Goal: Transaction & Acquisition: Purchase product/service

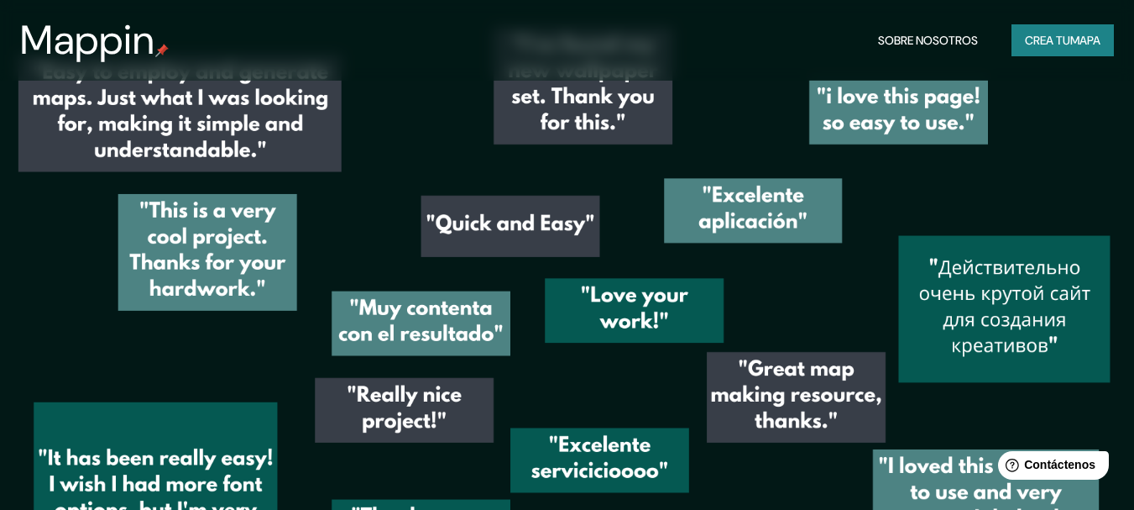
scroll to position [1511, 0]
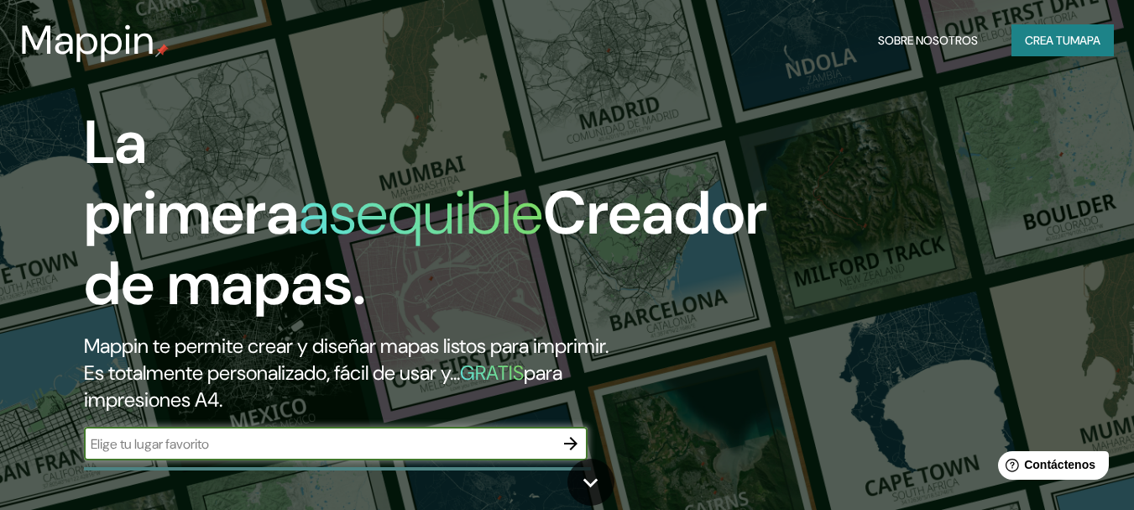
click at [1053, 56] on div "Mappin Sobre nosotros Crea tu mapa" at bounding box center [567, 40] width 1134 height 54
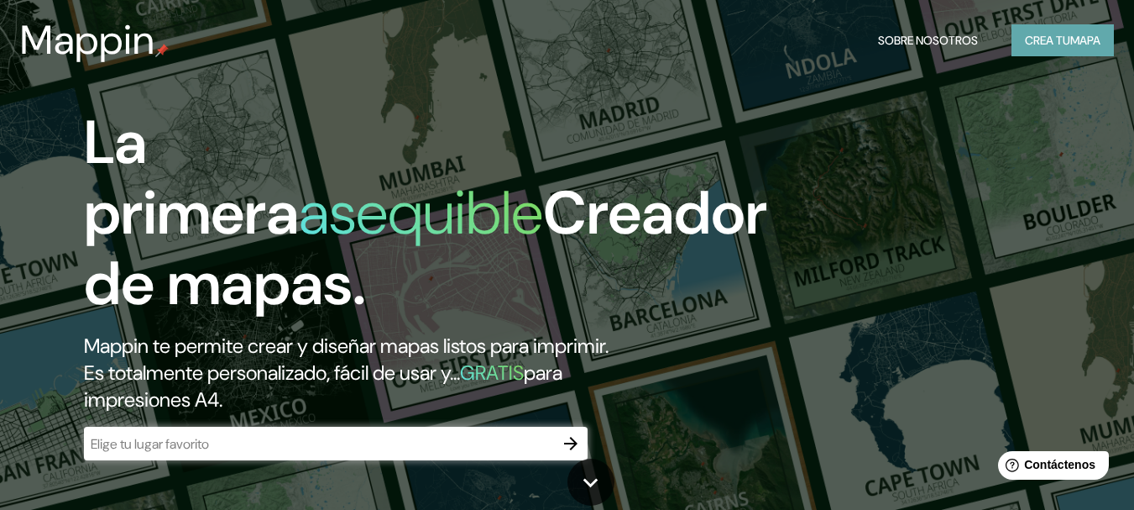
click at [1071, 45] on font "mapa" at bounding box center [1086, 40] width 30 height 15
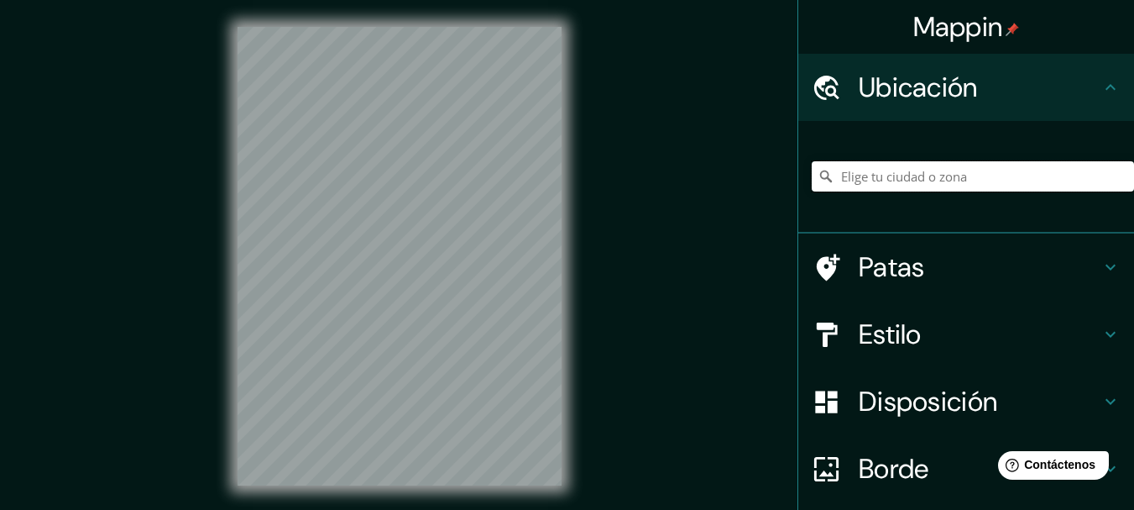
click at [946, 173] on input "Elige tu ciudad o zona" at bounding box center [973, 176] width 322 height 30
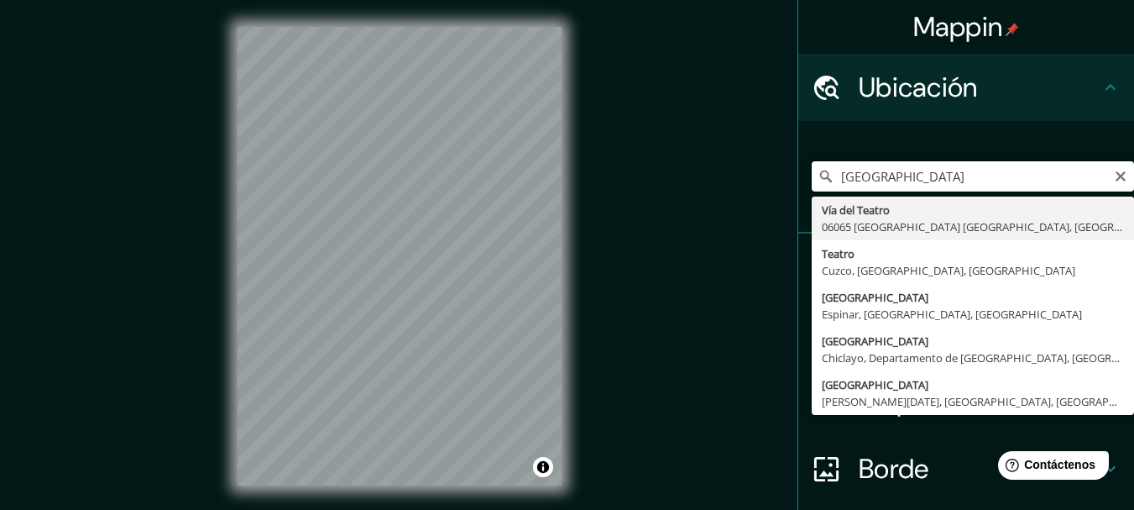
drag, startPoint x: 974, startPoint y: 175, endPoint x: 743, endPoint y: 177, distance: 230.9
click at [743, 177] on div "Mappin Ubicación teatro nacional peru Vía del Teatro 06065 Passignano sul Trasi…" at bounding box center [567, 269] width 1134 height 539
click at [1013, 180] on input "teatro nacional peru" at bounding box center [973, 176] width 322 height 30
drag, startPoint x: 991, startPoint y: 182, endPoint x: 799, endPoint y: 185, distance: 192.3
click at [799, 185] on div "teatro nacional peru Vía del Teatro 06065 Passignano sul Trasimeno Perugia, Ita…" at bounding box center [967, 177] width 336 height 113
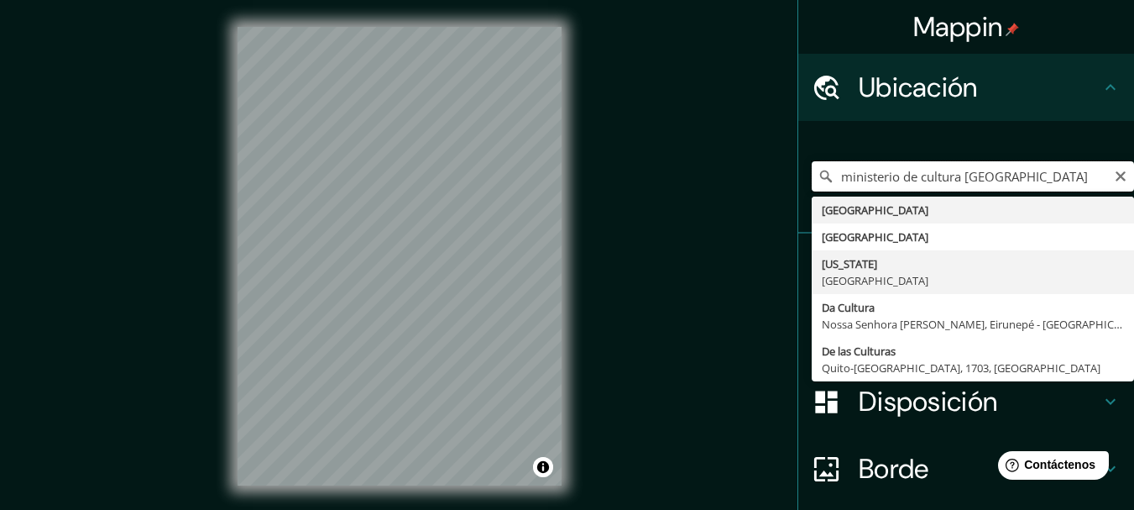
scroll to position [84, 0]
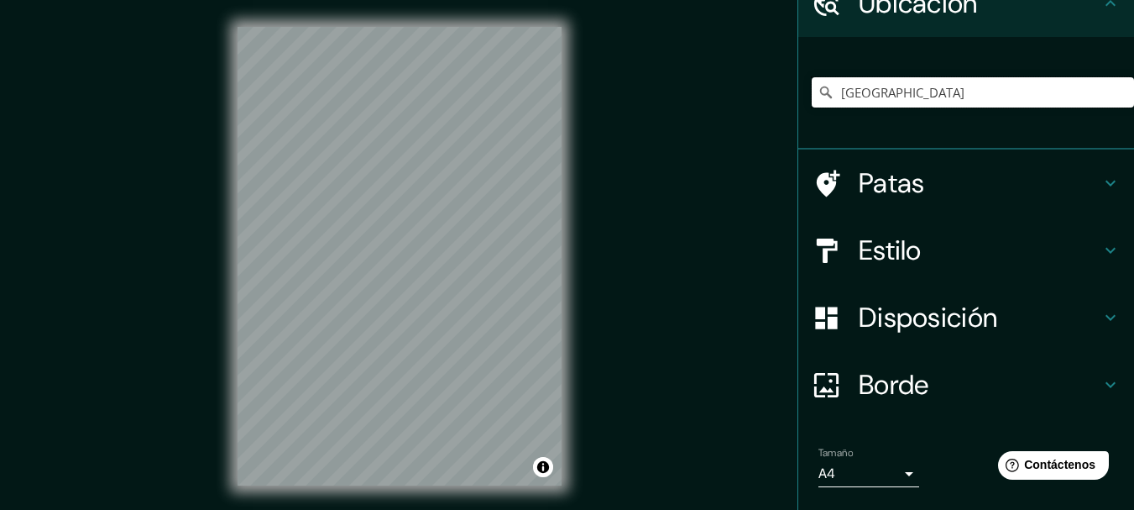
drag, startPoint x: 922, startPoint y: 97, endPoint x: 875, endPoint y: 70, distance: 54.2
click at [875, 70] on div "Perú" at bounding box center [973, 92] width 322 height 84
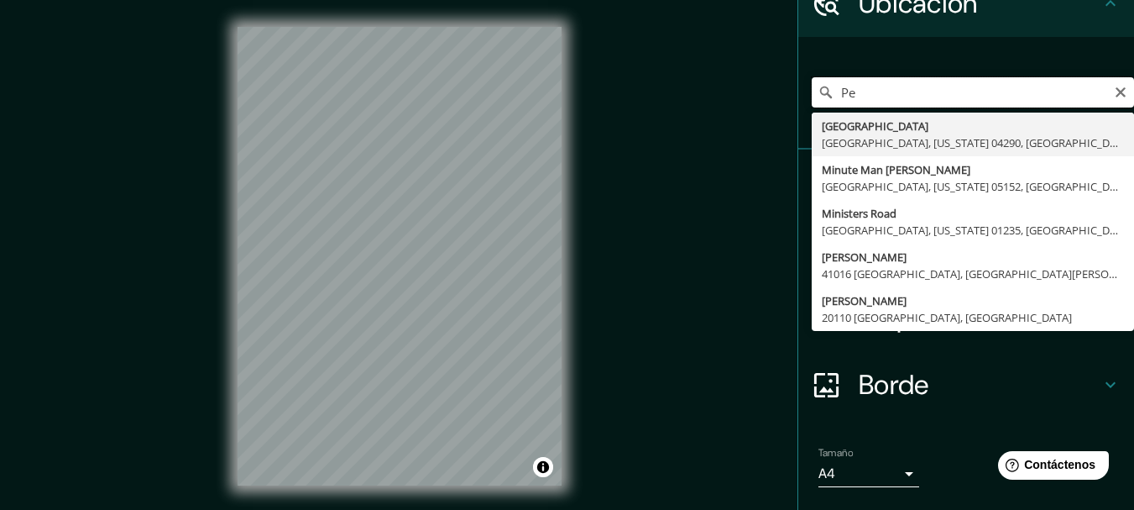
type input "P"
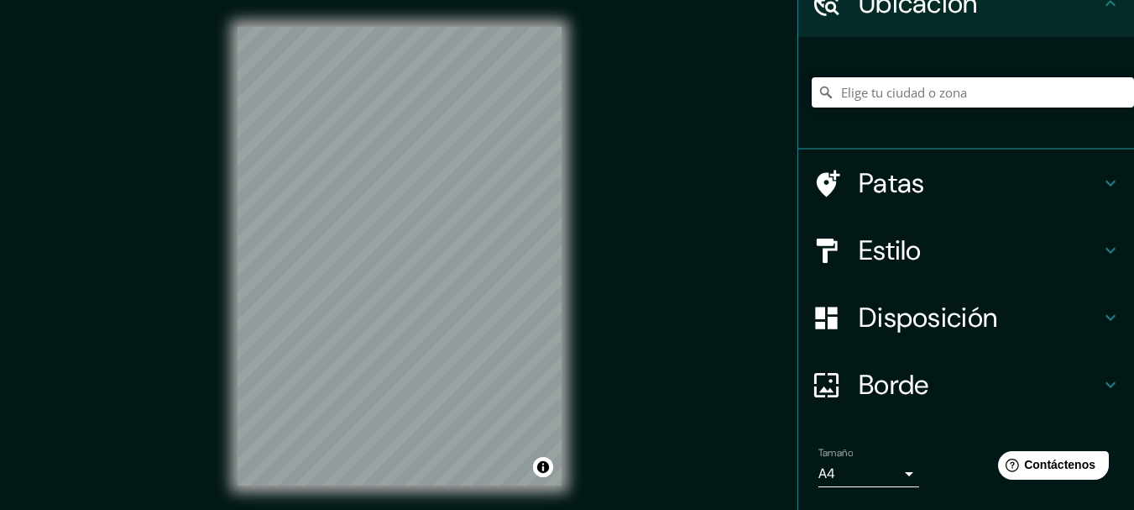
click at [888, 103] on input "Elige tu ciudad o zona" at bounding box center [973, 92] width 322 height 30
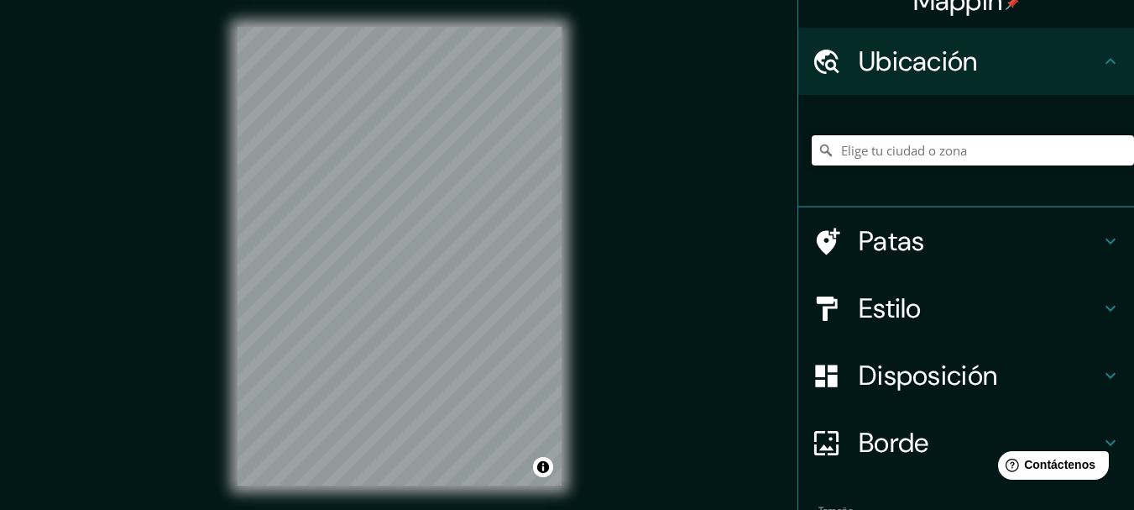
scroll to position [0, 0]
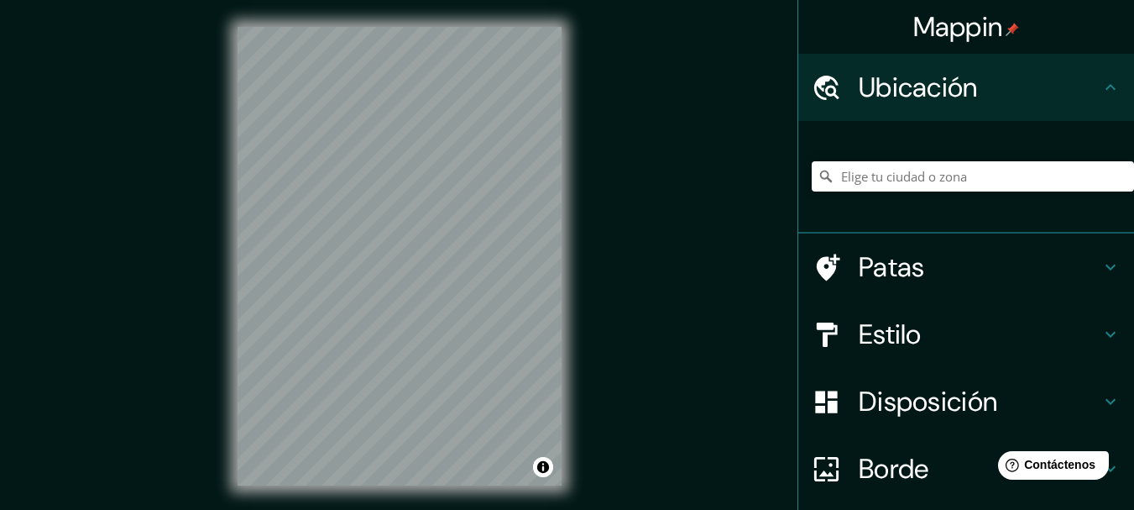
click at [1075, 76] on h4 "Ubicación" at bounding box center [980, 88] width 242 height 34
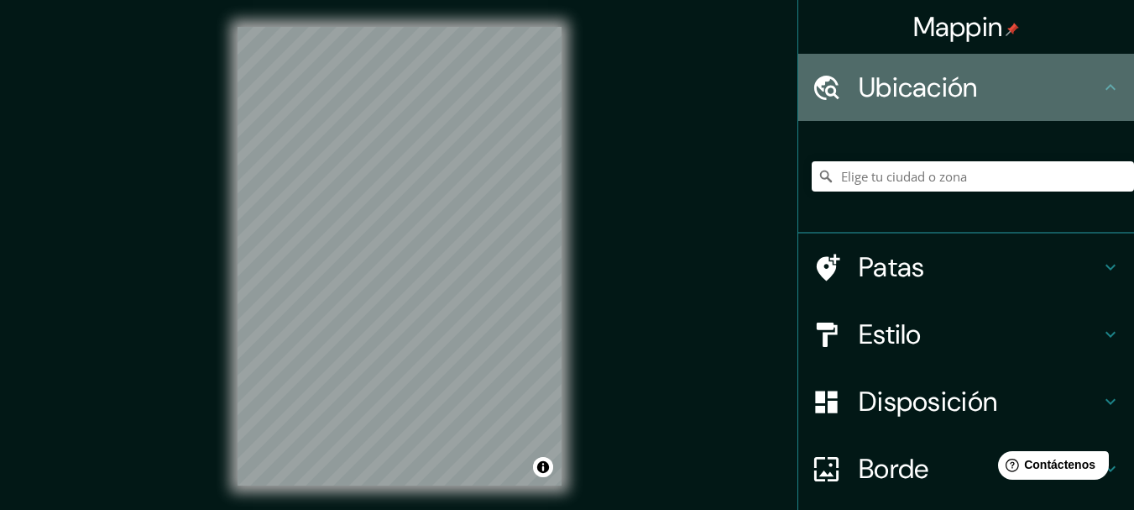
click at [1101, 94] on icon at bounding box center [1111, 87] width 20 height 20
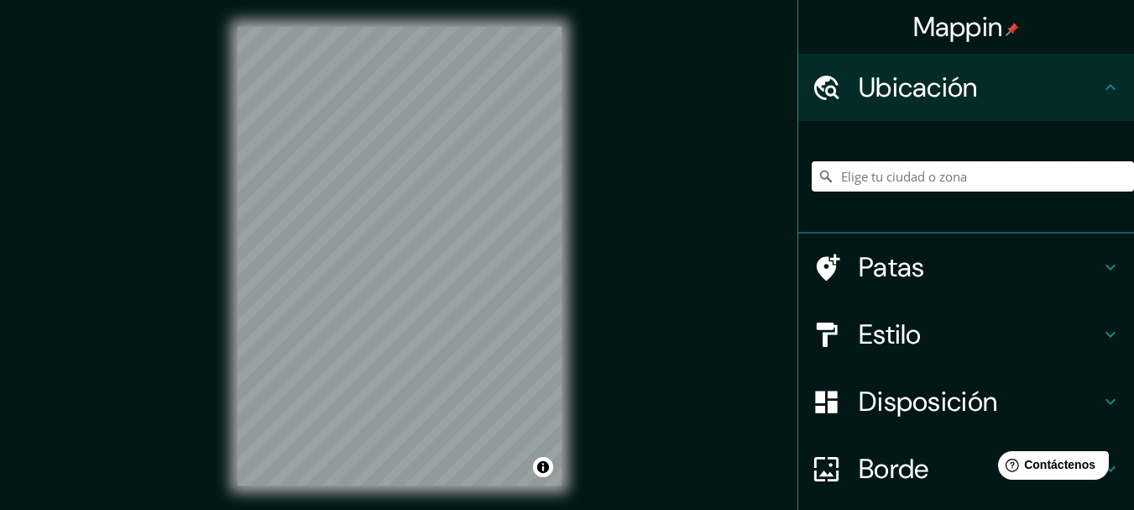
click at [900, 180] on input "Elige tu ciudad o zona" at bounding box center [973, 176] width 322 height 30
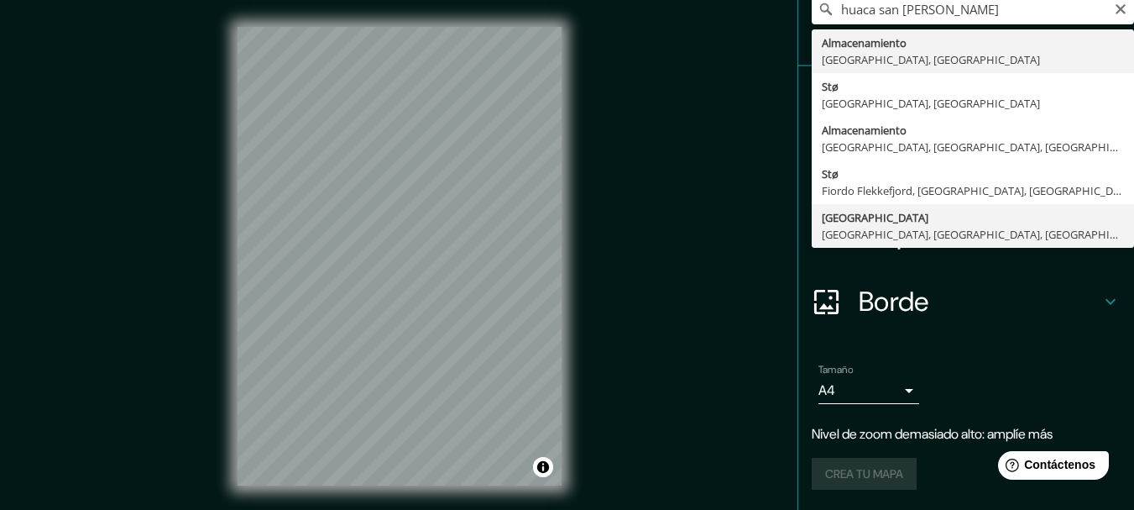
type input "Calle La Huaca, Lima, Provincia de Lima, Perú"
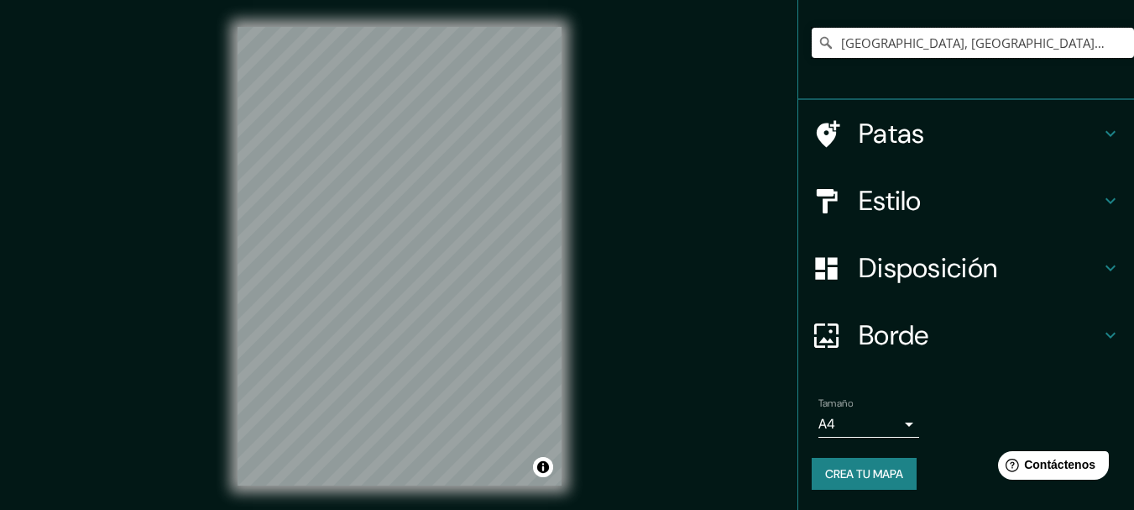
scroll to position [134, 0]
click at [705, 123] on div "Mappin Ubicación Calle La Huaca, Lima, Provincia de Lima, Perú Patas Estilo Dis…" at bounding box center [567, 269] width 1134 height 539
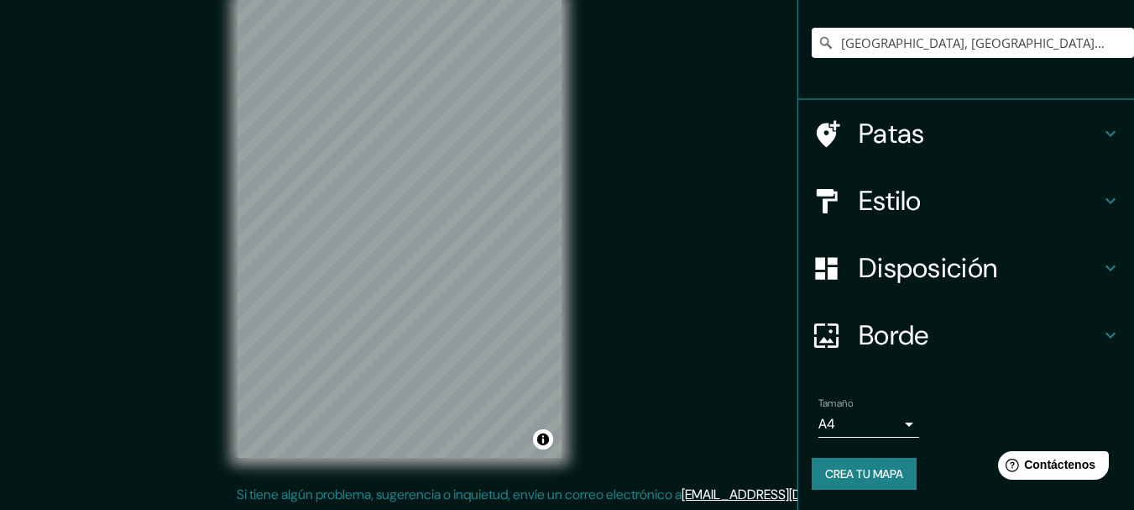
scroll to position [29, 0]
